Goal: Obtain resource: Download file/media

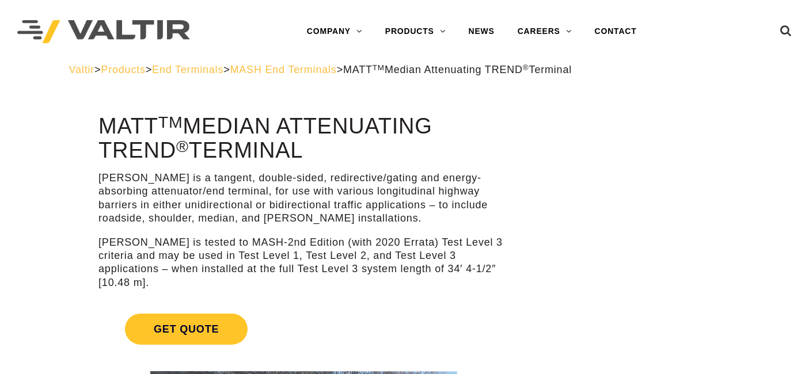
click at [145, 70] on span "Products" at bounding box center [123, 70] width 44 height 12
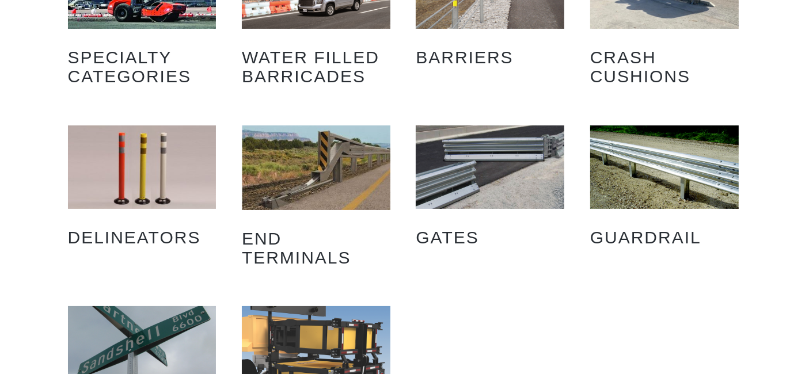
scroll to position [135, 0]
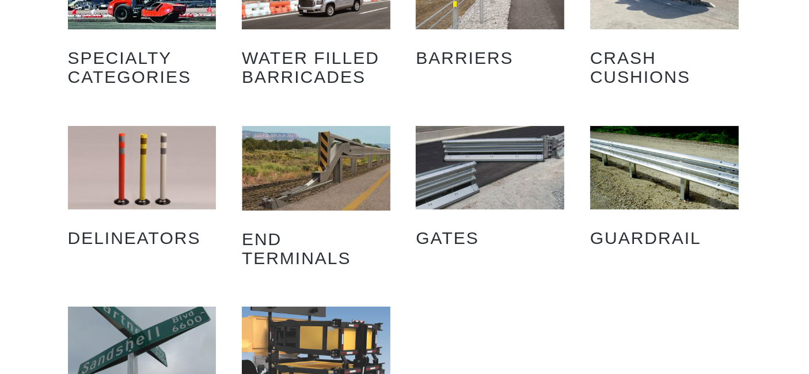
click at [652, 168] on img "Visit product category Guardrail" at bounding box center [664, 167] width 149 height 83
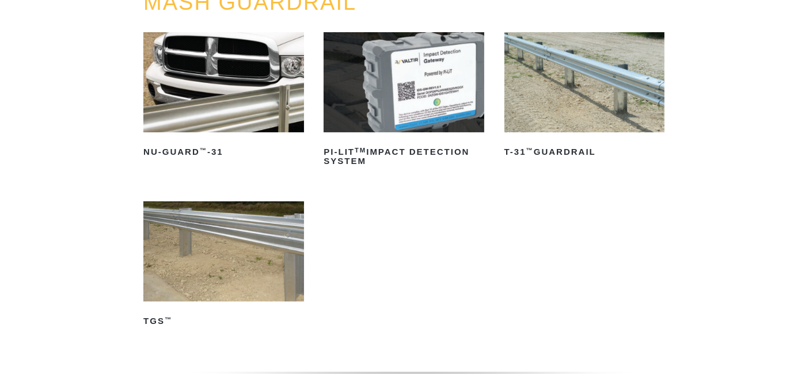
scroll to position [154, 0]
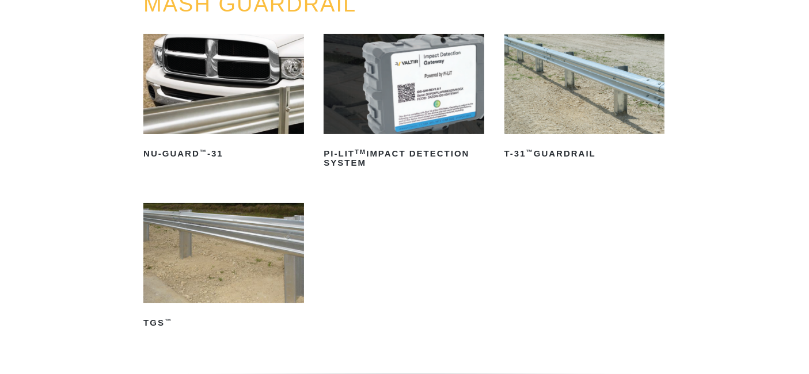
click at [272, 226] on img at bounding box center [223, 253] width 161 height 100
click at [279, 104] on img at bounding box center [223, 84] width 161 height 100
click at [590, 121] on img at bounding box center [584, 84] width 161 height 100
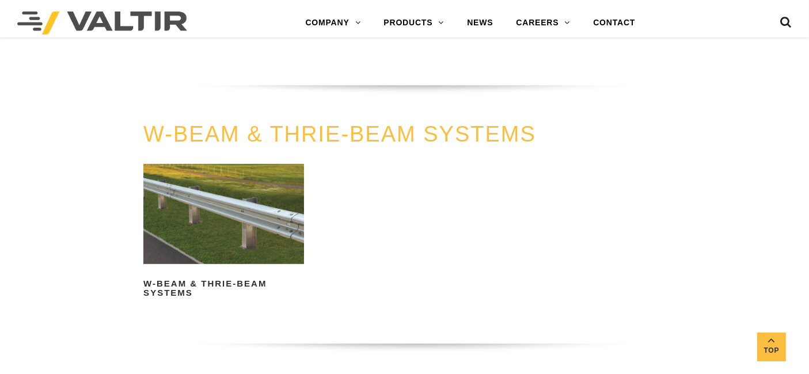
scroll to position [692, 0]
click at [245, 236] on img at bounding box center [223, 214] width 161 height 100
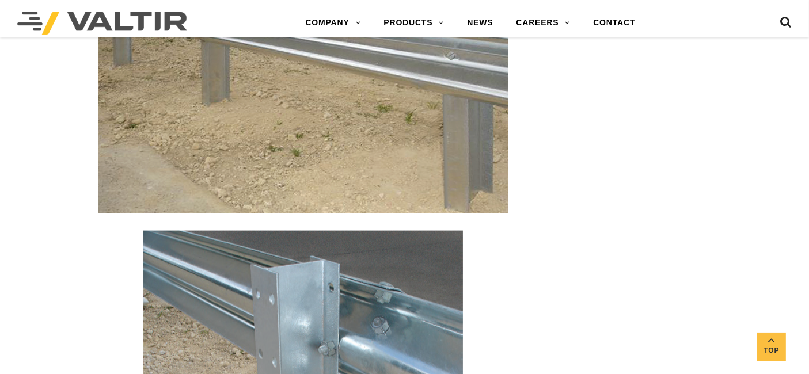
scroll to position [1588, 0]
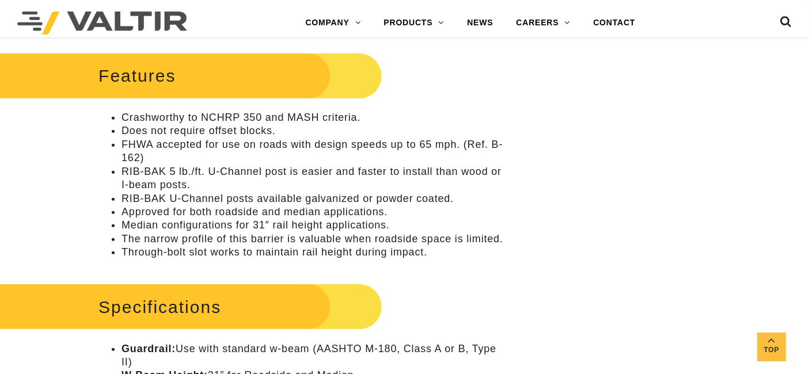
scroll to position [482, 0]
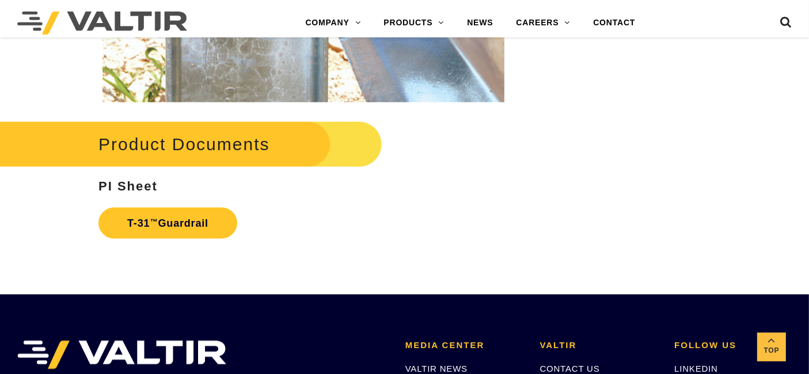
scroll to position [1820, 0]
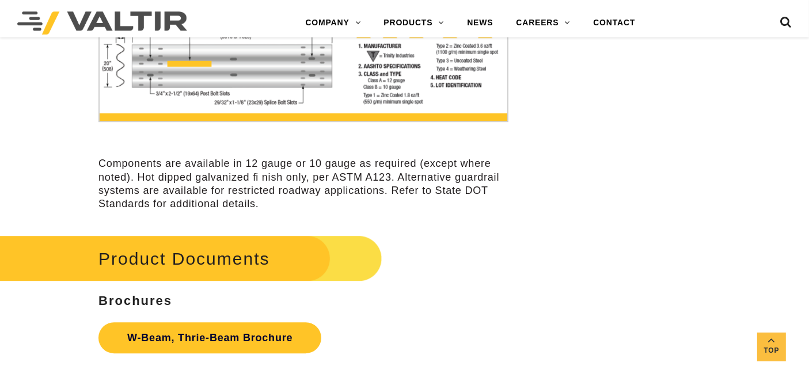
scroll to position [3267, 0]
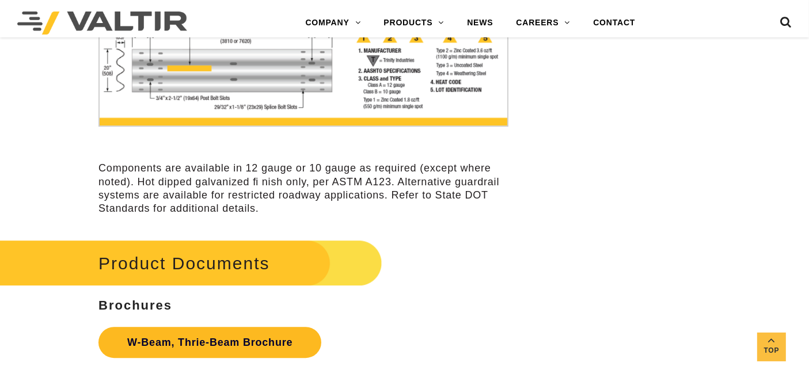
click at [274, 344] on link "W-Beam, Thrie-Beam Brochure" at bounding box center [209, 342] width 223 height 31
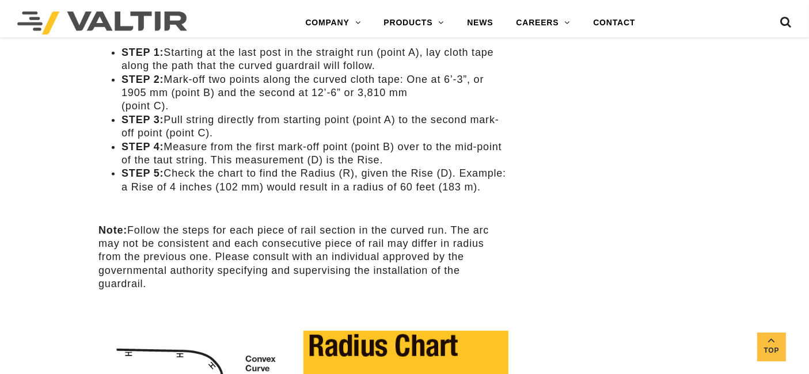
scroll to position [625, 0]
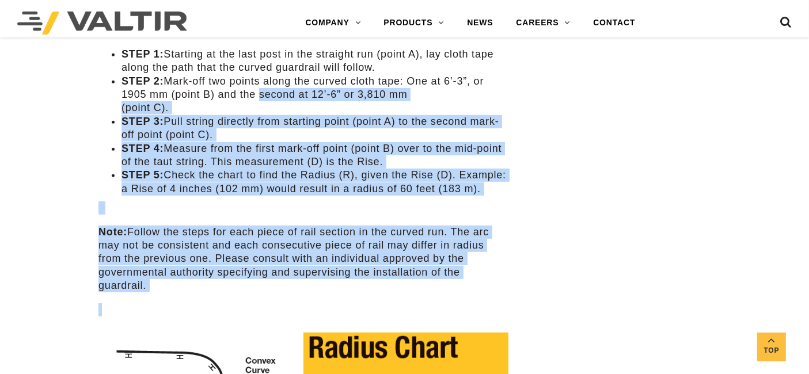
drag, startPoint x: 307, startPoint y: 307, endPoint x: 253, endPoint y: 90, distance: 223.6
click at [253, 90] on div "Radius Rail How To Find The Radius For A Curved Rail The diagrams & chart provi…" at bounding box center [303, 376] width 410 height 932
click at [253, 90] on li "STEP 2: Mark-off two points along the curved cloth tape: One at 6’-3”, or 1905 …" at bounding box center [315, 95] width 387 height 40
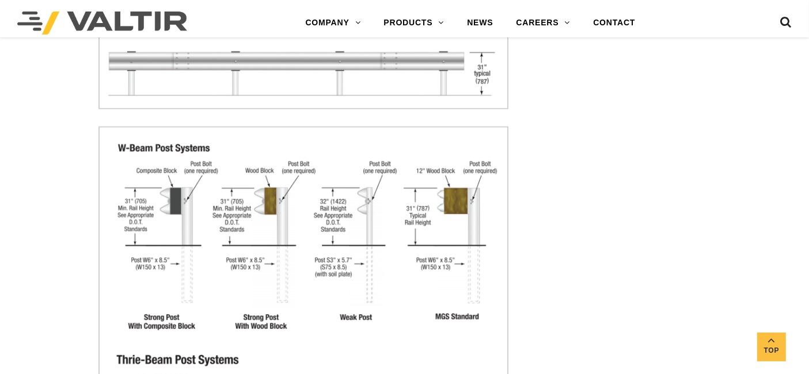
scroll to position [1523, 0]
